Goal: Task Accomplishment & Management: Use online tool/utility

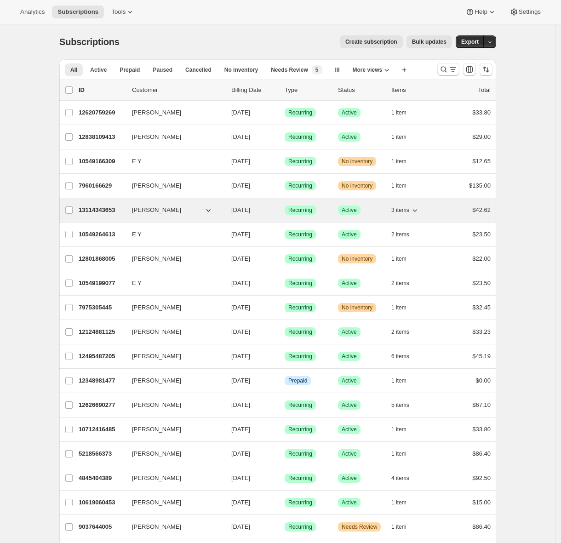
click at [106, 213] on p "13114343653" at bounding box center [102, 210] width 46 height 9
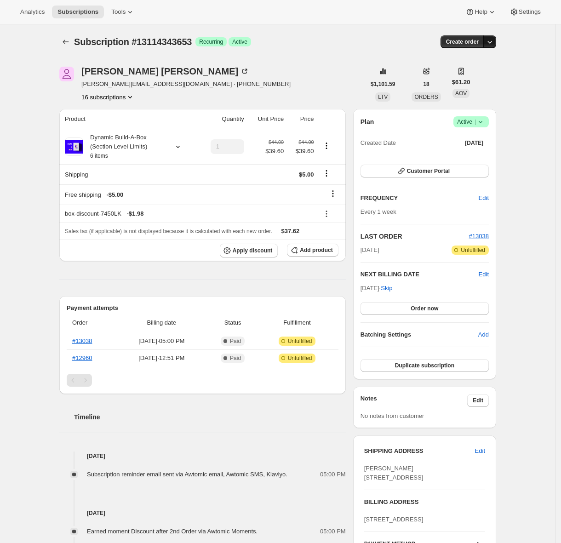
click at [494, 41] on icon "button" at bounding box center [489, 41] width 9 height 9
click at [480, 73] on span "Create custom one-time order" at bounding box center [454, 76] width 80 height 7
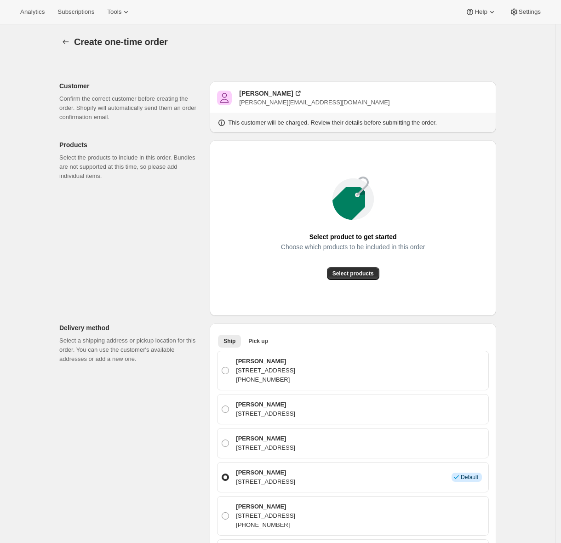
scroll to position [206, 0]
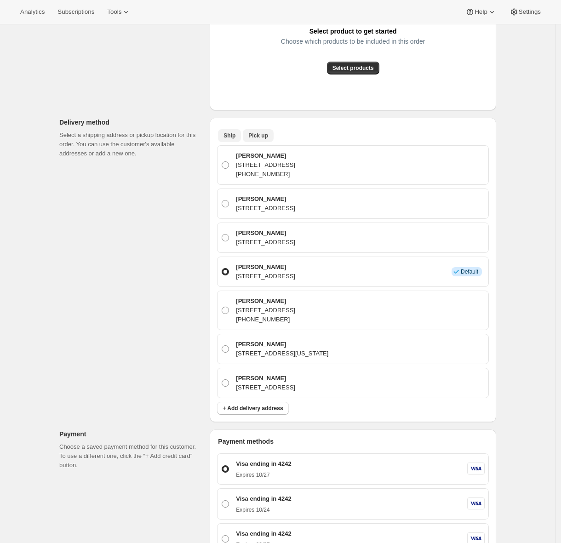
click at [261, 134] on span "Pick up" at bounding box center [258, 135] width 20 height 7
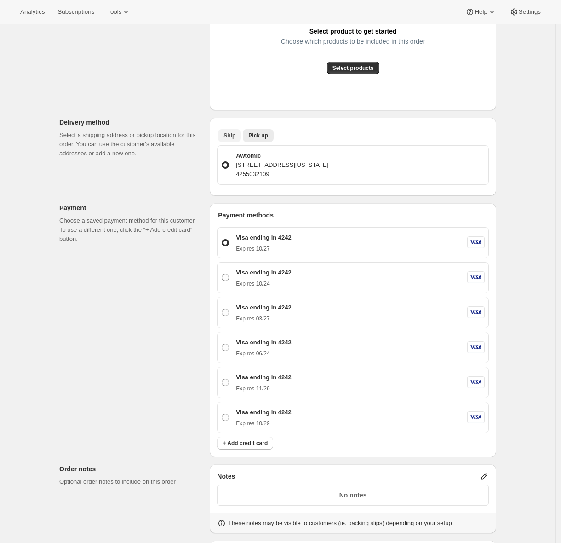
click at [234, 135] on span "Ship" at bounding box center [230, 135] width 12 height 7
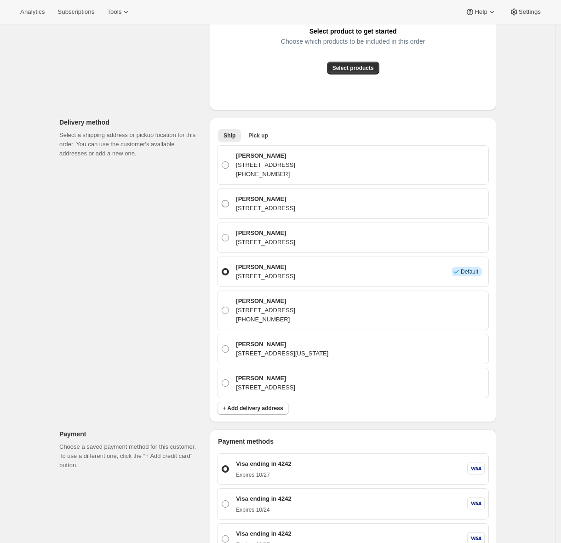
click at [309, 214] on label "Adrian Andrade 1030 Topsail Drive, Vallejo, CA, 94591, United States" at bounding box center [353, 204] width 264 height 22
click at [222, 201] on input "Adrian Andrade 1030 Topsail Drive, Vallejo, CA, 94591, United States" at bounding box center [222, 200] width 0 height 0
radio input "true"
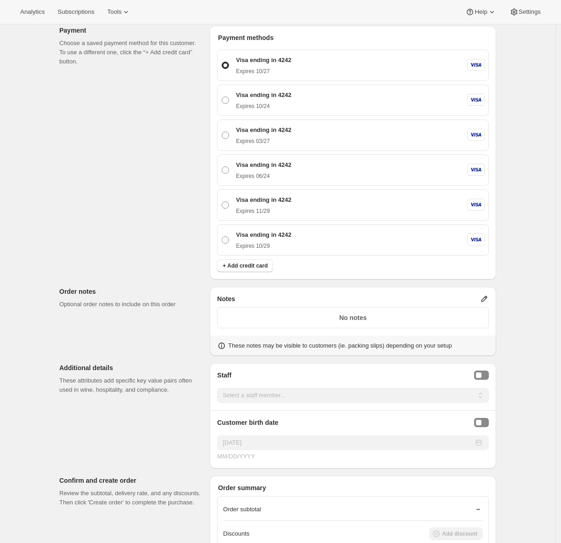
scroll to position [723, 0]
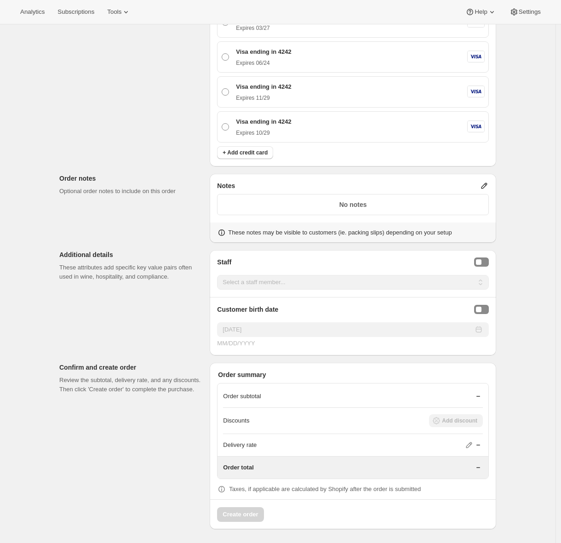
drag, startPoint x: 485, startPoint y: 259, endPoint x: 477, endPoint y: 267, distance: 10.7
click at [485, 260] on button "Staff Selector" at bounding box center [481, 262] width 15 height 9
click at [441, 290] on div "Customer birth date 09/22/2025 MM/DD/YYYY" at bounding box center [353, 319] width 287 height 58
click at [439, 284] on select "Select a staff member... Adrian Andrade" at bounding box center [353, 282] width 272 height 15
select select "associate-0"
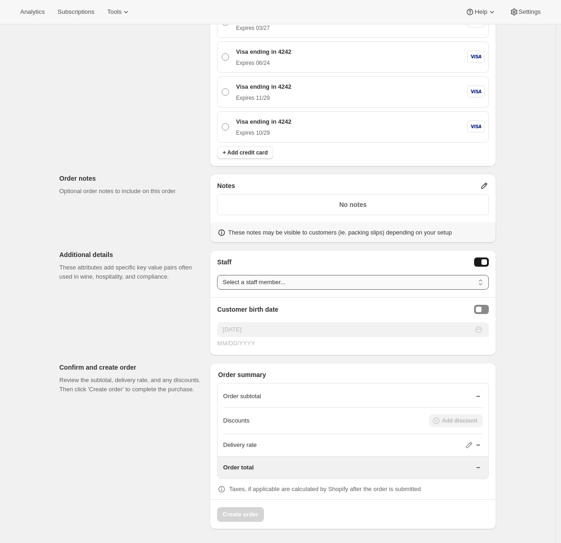
click at [219, 275] on select "Select a staff member... Adrian Andrade" at bounding box center [353, 282] width 272 height 15
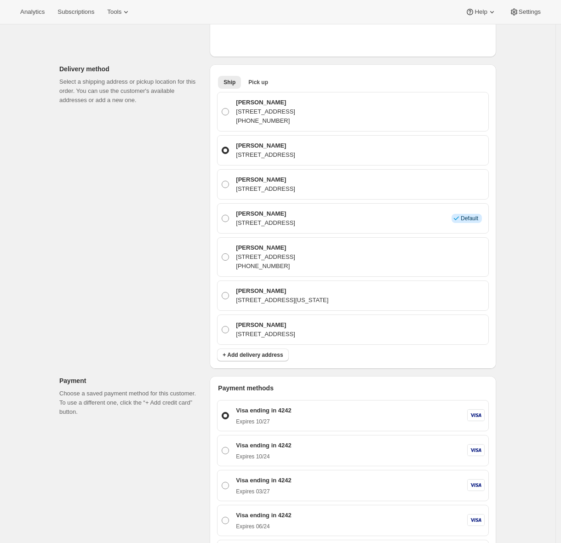
scroll to position [7, 0]
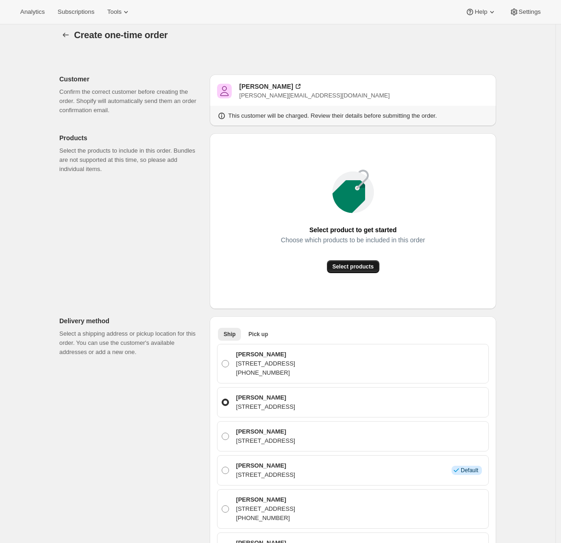
click at [363, 265] on span "Select products" at bounding box center [353, 266] width 41 height 7
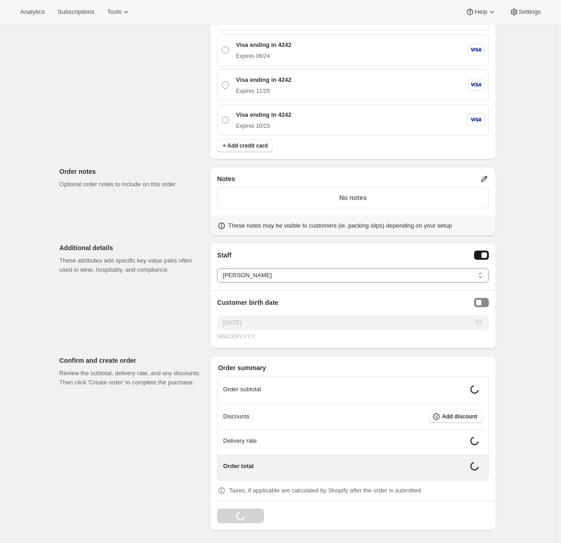
scroll to position [648, 0]
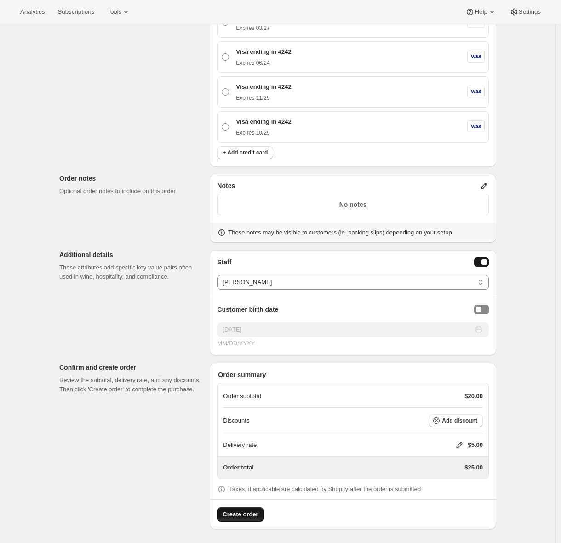
click at [255, 514] on span "Create order" at bounding box center [240, 514] width 35 height 9
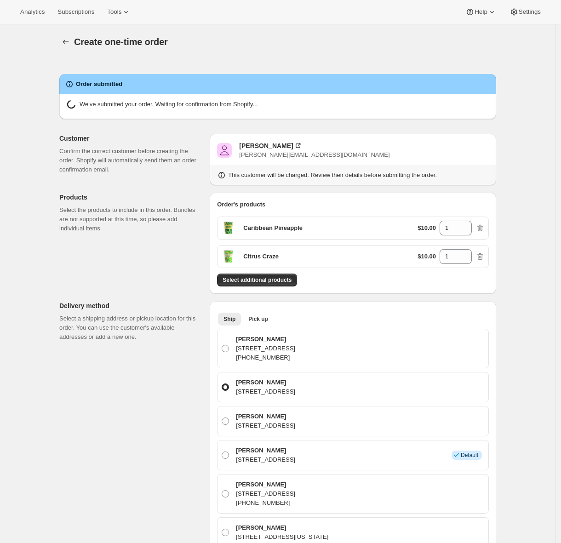
radio input "true"
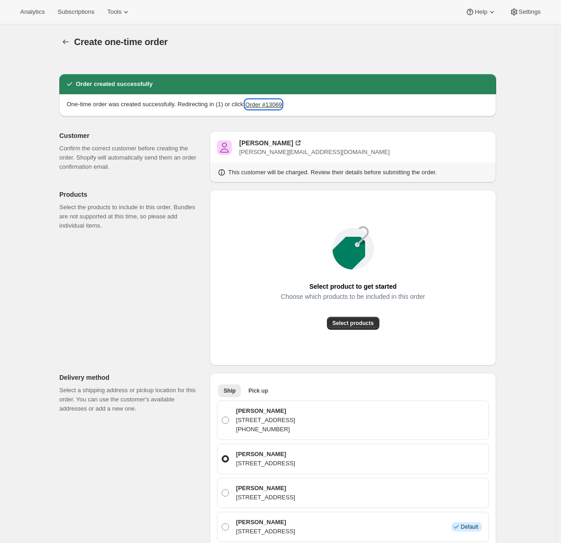
click at [280, 105] on button "Order #13069" at bounding box center [263, 104] width 37 height 9
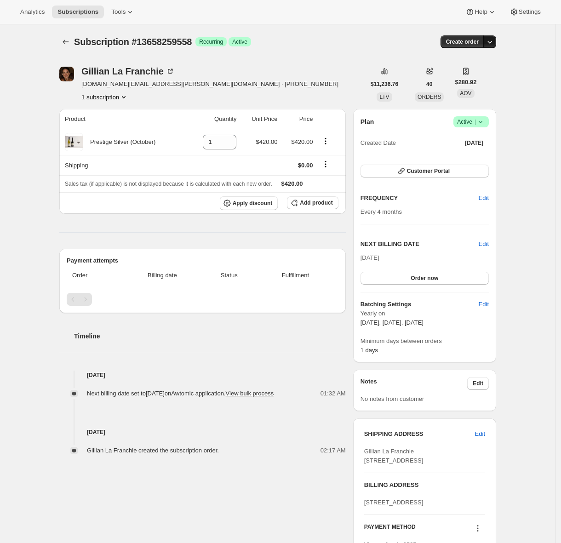
click at [494, 47] on button "button" at bounding box center [490, 41] width 13 height 13
click at [462, 74] on span "Create custom one-time order" at bounding box center [454, 76] width 80 height 7
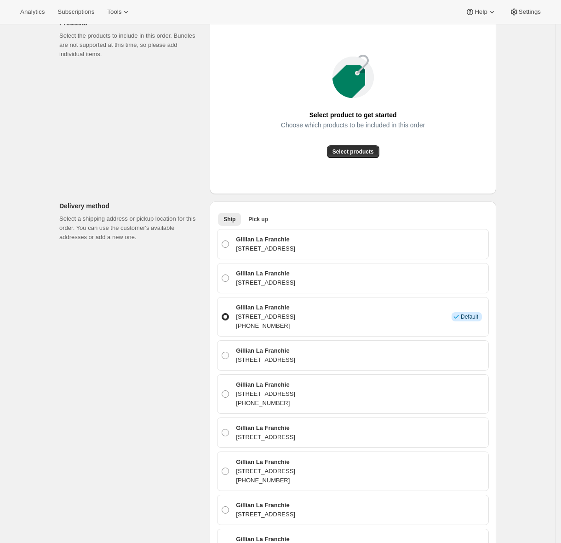
scroll to position [248, 0]
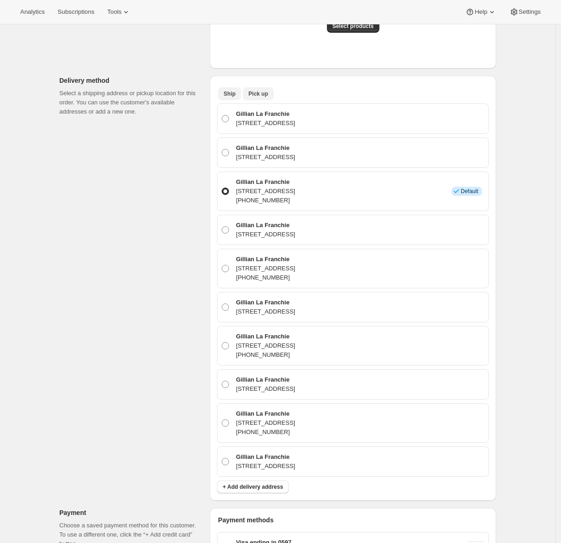
click at [261, 93] on span "Pick up" at bounding box center [258, 93] width 20 height 7
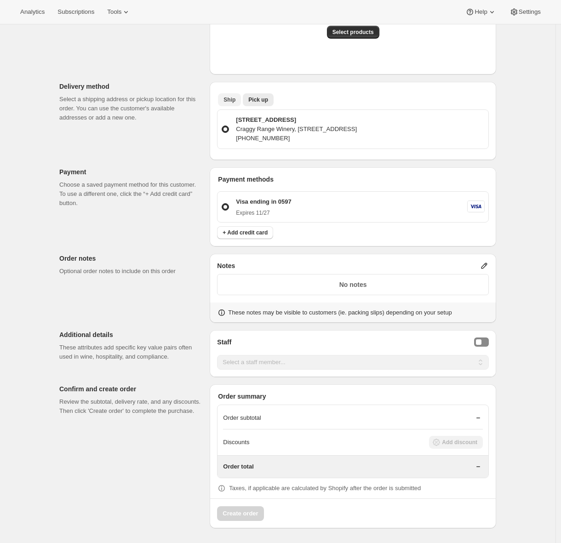
click at [236, 96] on span "Ship" at bounding box center [230, 99] width 12 height 7
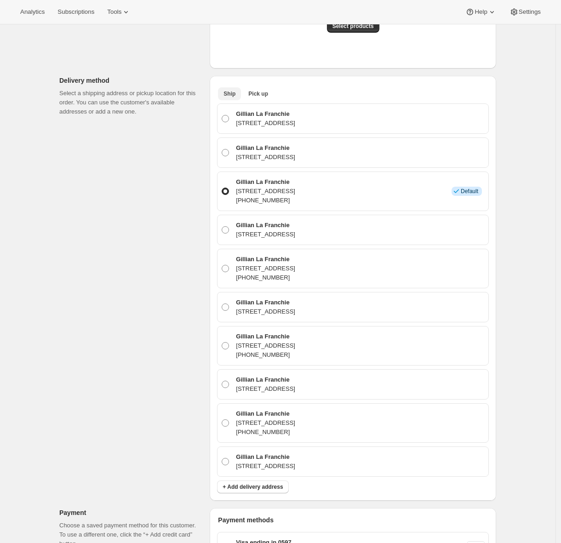
scroll to position [0, 0]
